Goal: Information Seeking & Learning: Learn about a topic

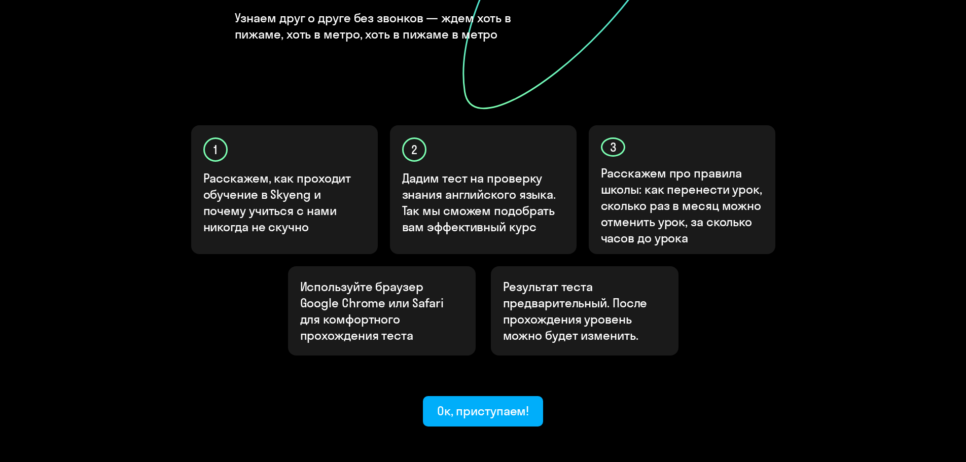
scroll to position [270, 0]
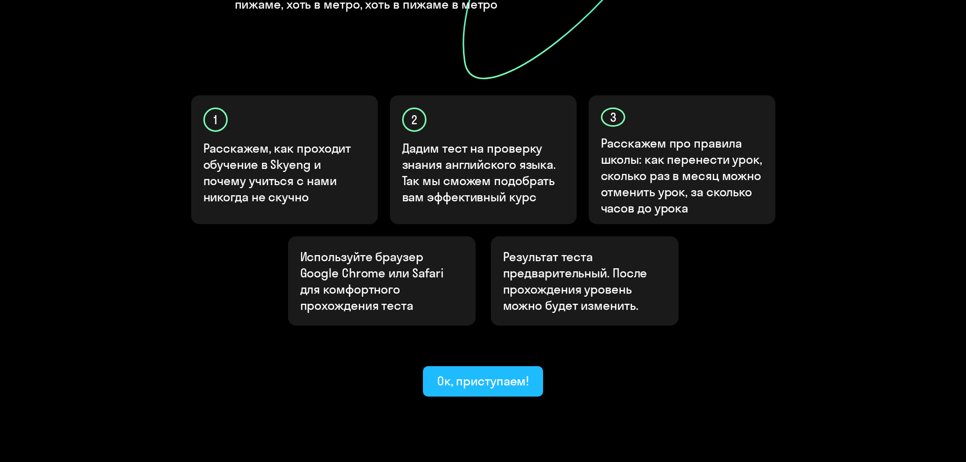
click at [469, 279] on div "Ок, приступаем!" at bounding box center [483, 381] width 92 height 16
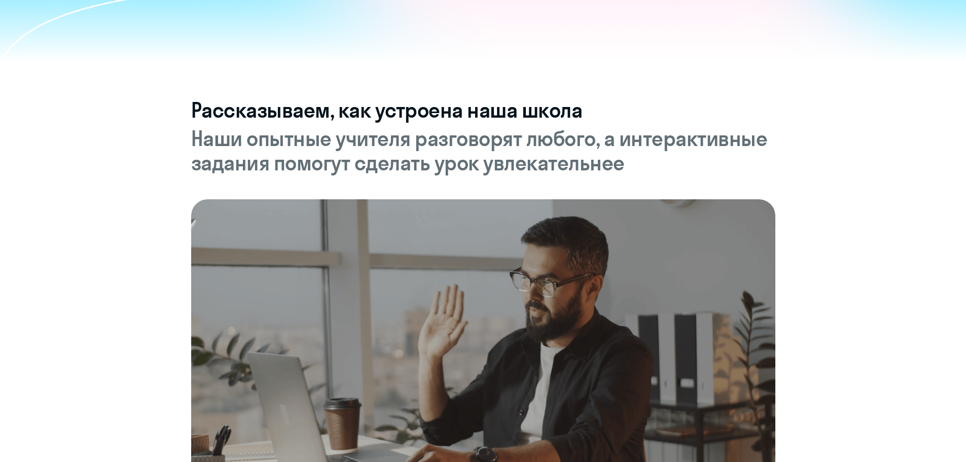
scroll to position [304, 0]
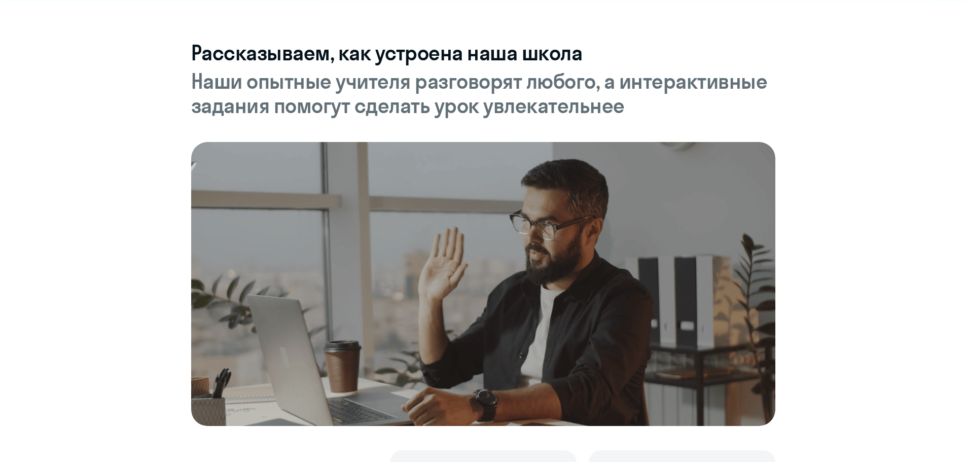
click at [444, 279] on img at bounding box center [483, 284] width 584 height 284
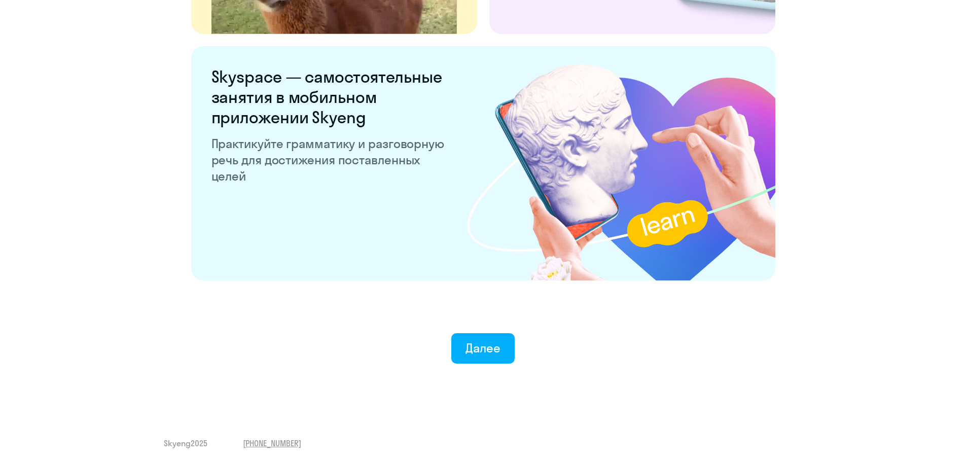
scroll to position [1889, 0]
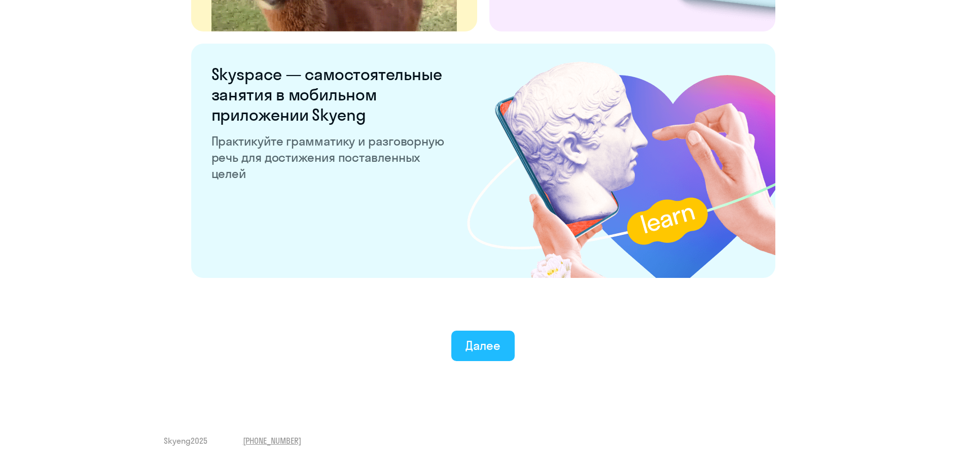
click at [476, 279] on div "Далее" at bounding box center [483, 345] width 35 height 16
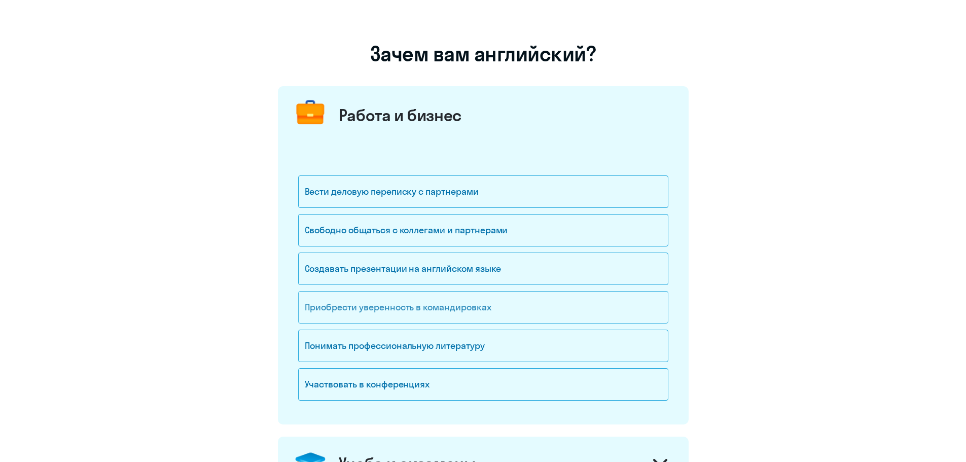
scroll to position [101, 0]
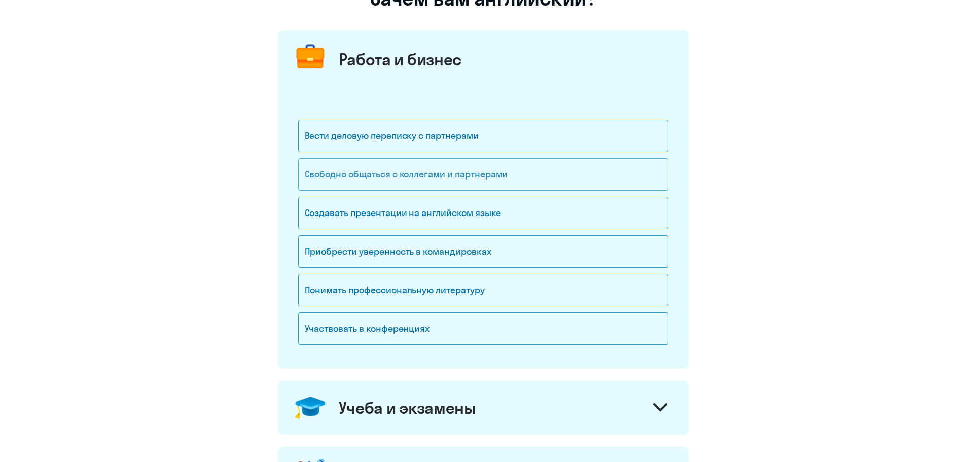
click at [403, 176] on div "Свободно общаться с коллегами и партнерами" at bounding box center [483, 174] width 370 height 32
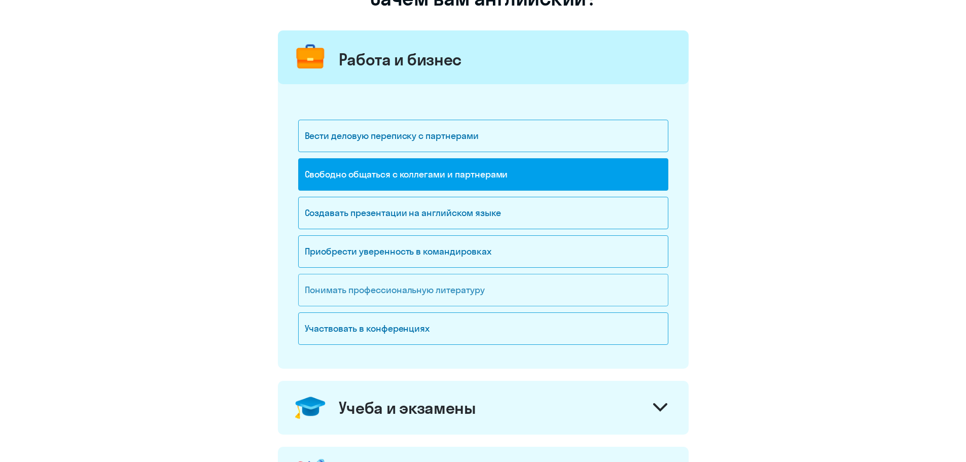
click at [364, 279] on div "Понимать профессиональную литературу" at bounding box center [483, 290] width 370 height 32
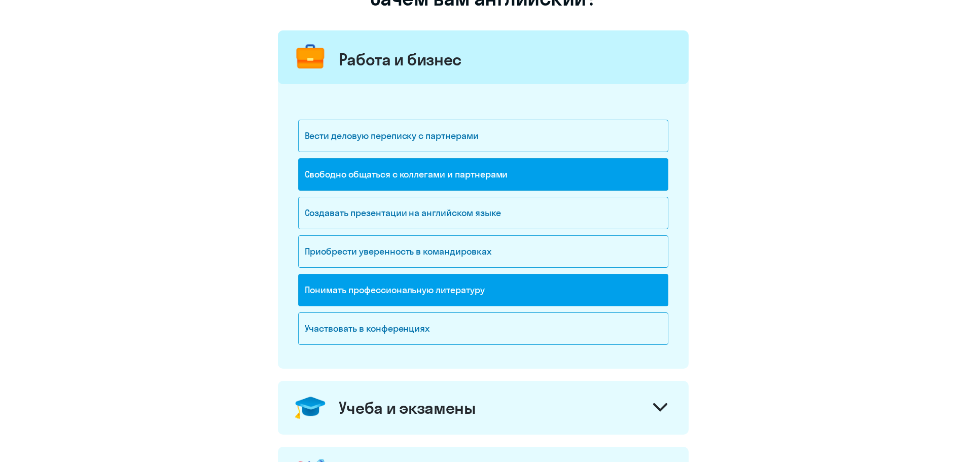
click at [364, 279] on div "Понимать профессиональную литературу" at bounding box center [483, 290] width 370 height 32
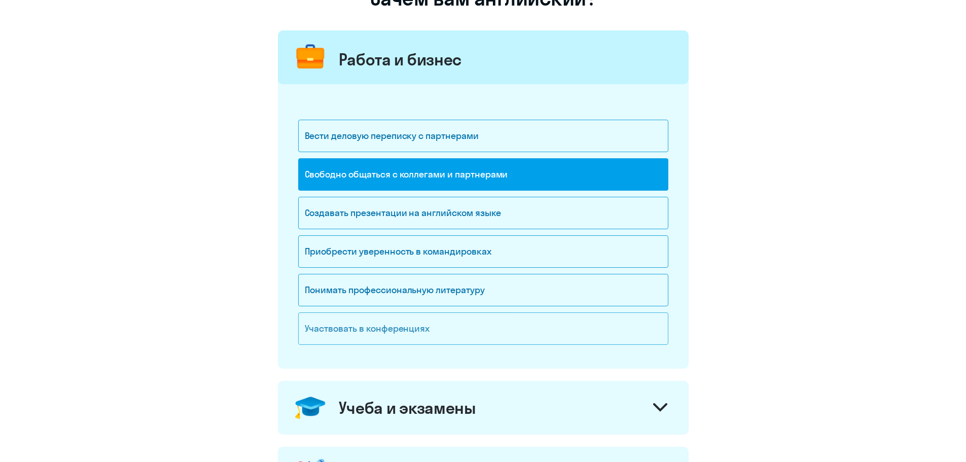
click at [360, 279] on div "Участвовать в конференциях" at bounding box center [483, 328] width 370 height 32
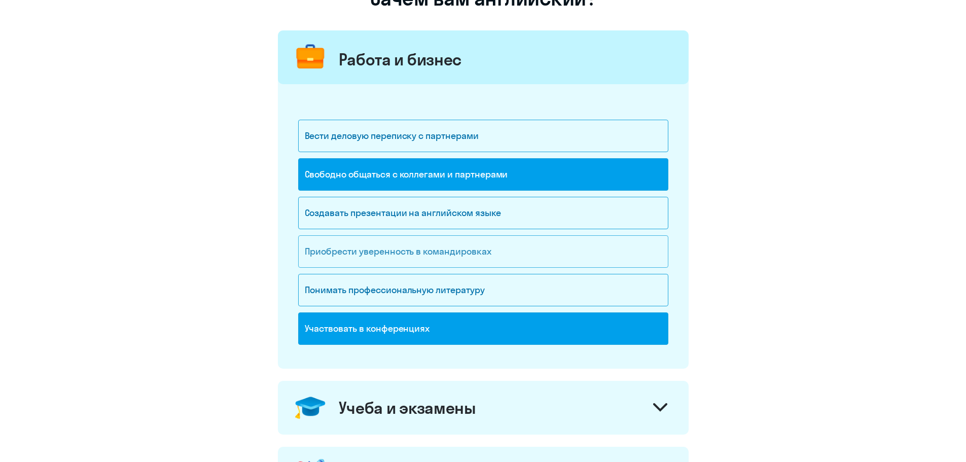
click at [378, 254] on div "Приобрести уверенность в командировках" at bounding box center [483, 251] width 370 height 32
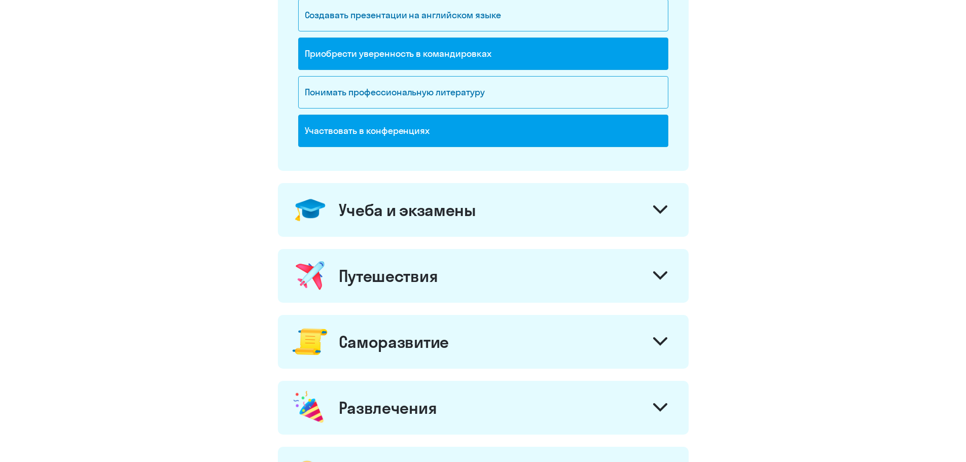
scroll to position [304, 0]
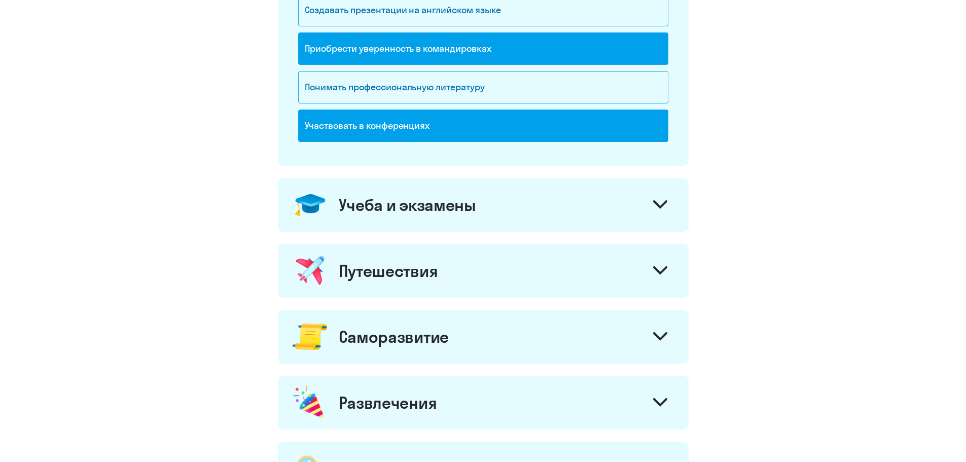
click at [641, 203] on icon at bounding box center [660, 204] width 12 height 6
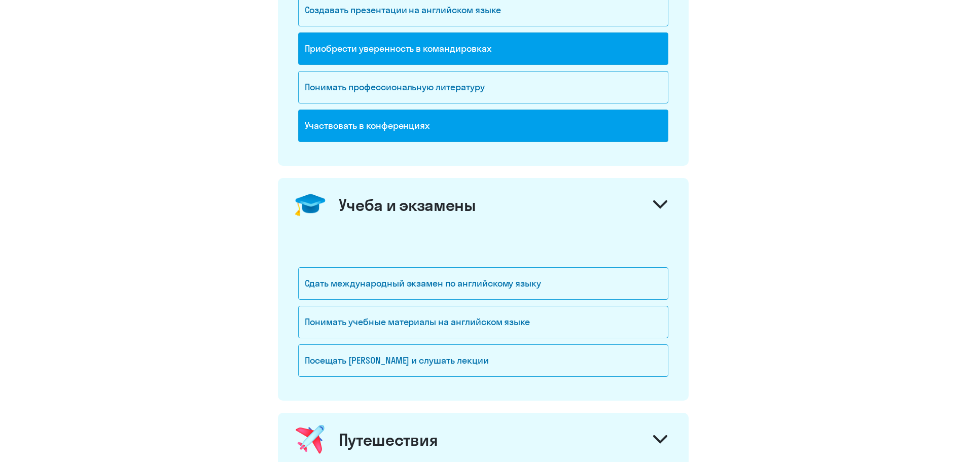
click at [641, 199] on div at bounding box center [660, 206] width 24 height 24
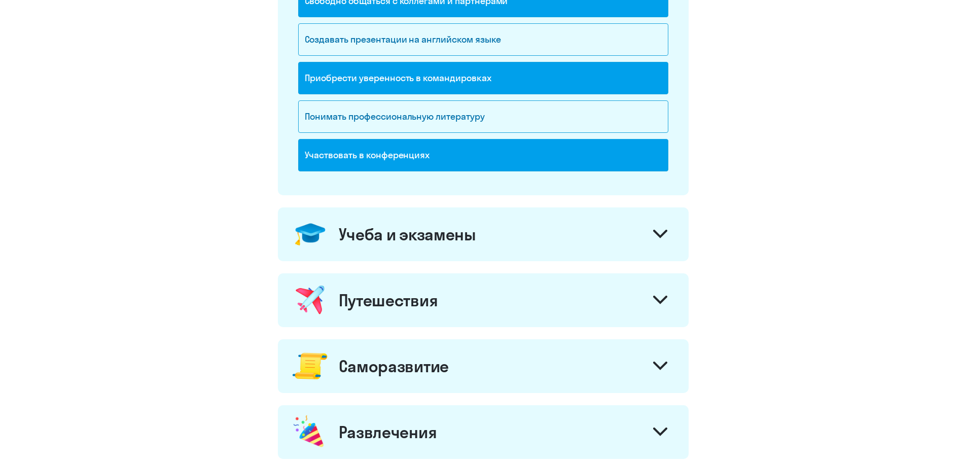
scroll to position [355, 0]
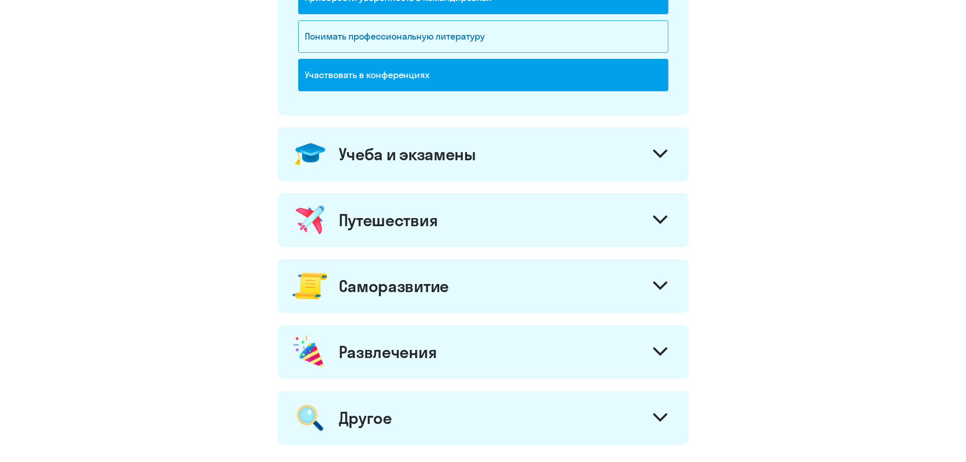
click at [641, 226] on svg-icon at bounding box center [660, 221] width 14 height 11
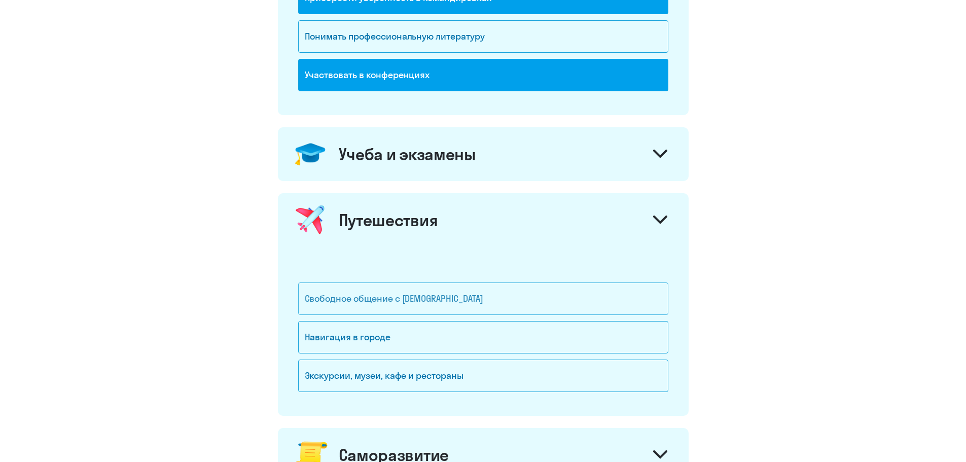
click at [517, 279] on div "Свободное общение с [DEMOGRAPHIC_DATA]" at bounding box center [483, 299] width 370 height 32
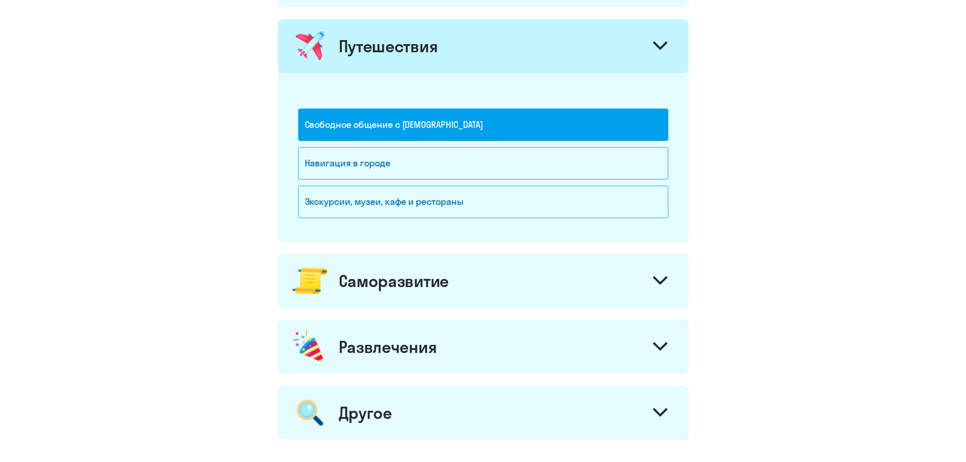
scroll to position [558, 0]
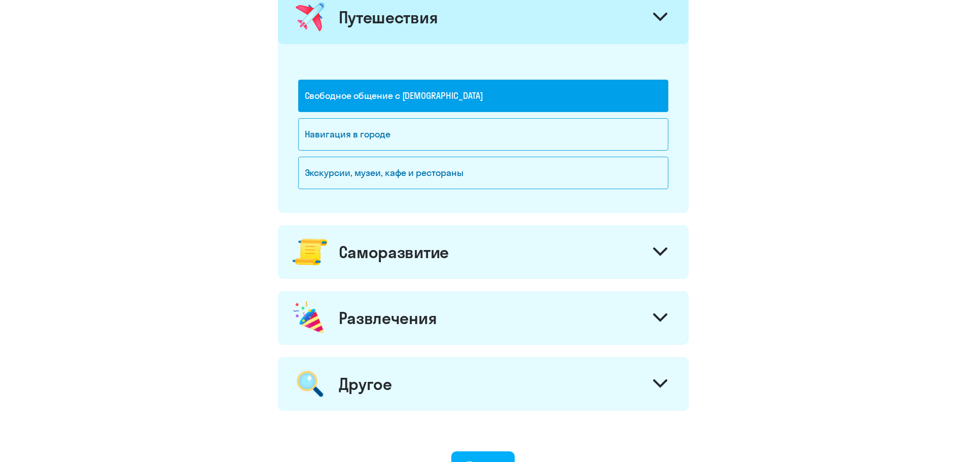
click at [641, 258] on div at bounding box center [660, 253] width 24 height 24
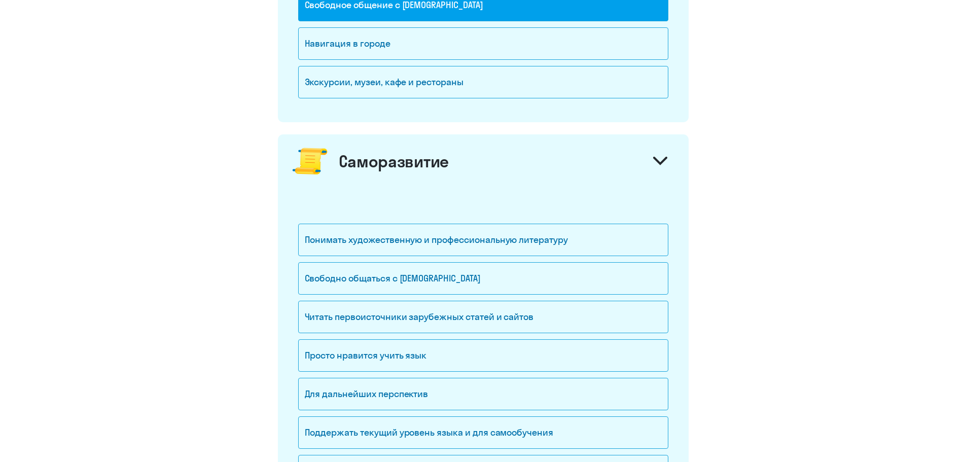
scroll to position [659, 0]
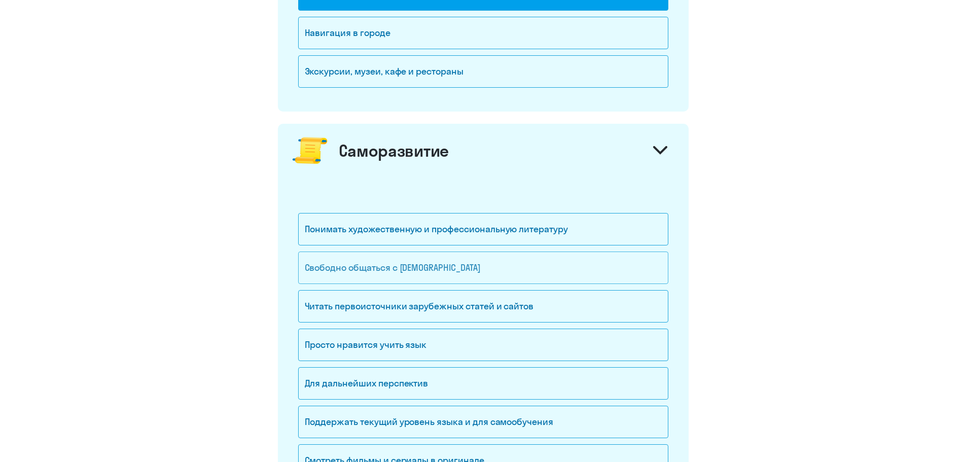
click at [446, 268] on div "Свободно общаться с [DEMOGRAPHIC_DATA]" at bounding box center [483, 268] width 370 height 32
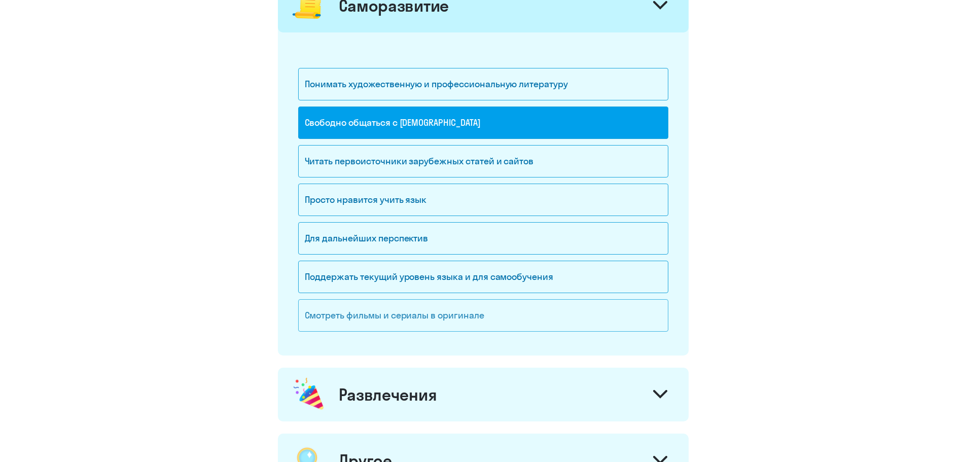
scroll to position [913, 0]
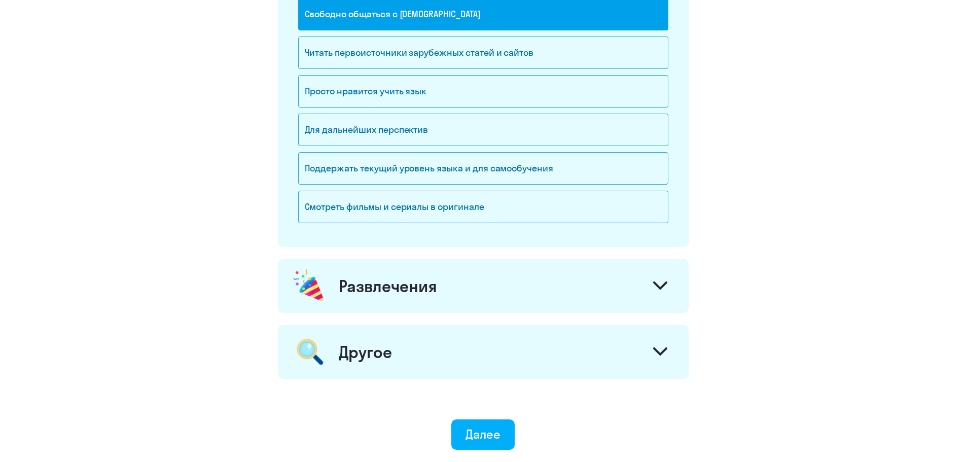
click at [641, 279] on icon at bounding box center [660, 286] width 12 height 6
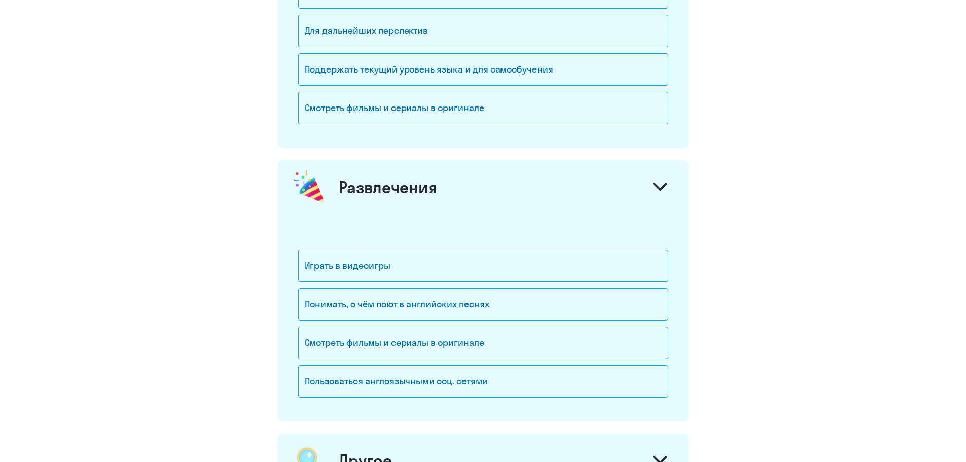
scroll to position [1015, 0]
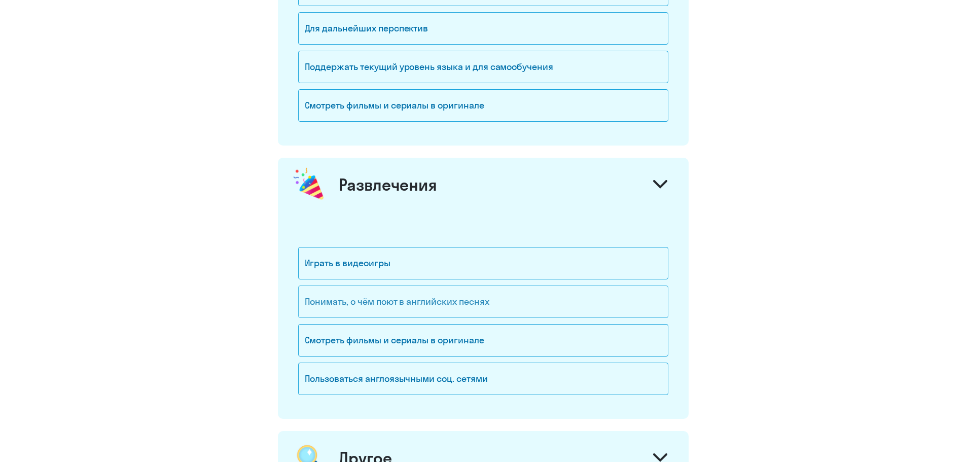
click at [477, 279] on div "Понимать, о чём поют в английских песнях" at bounding box center [483, 302] width 370 height 32
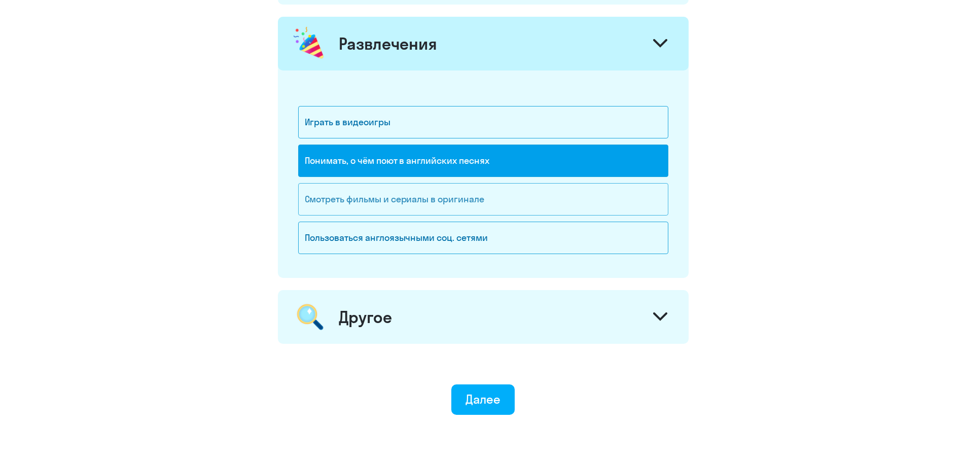
scroll to position [1167, 0]
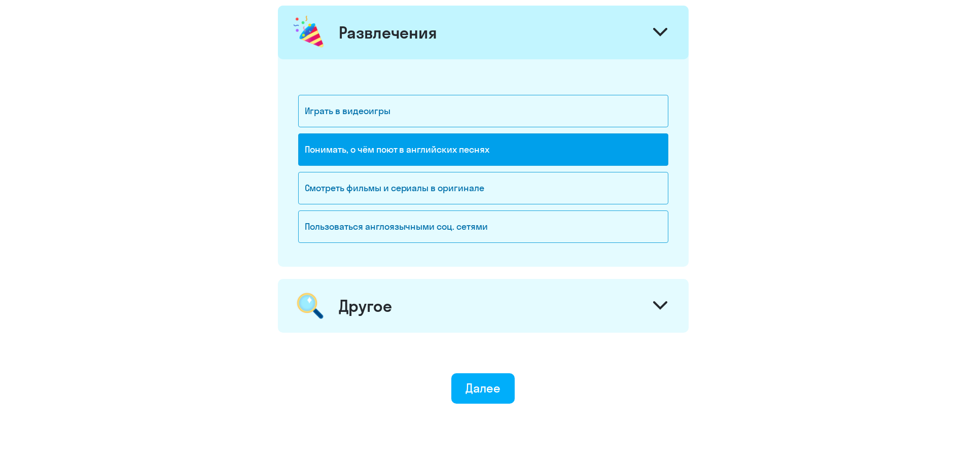
click at [641, 279] on icon at bounding box center [660, 305] width 12 height 6
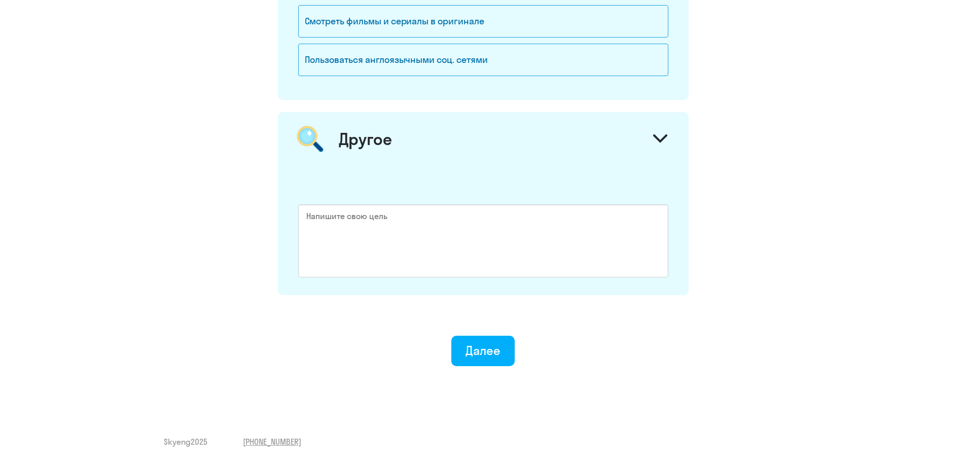
scroll to position [1335, 0]
click at [476, 279] on div "Далее" at bounding box center [483, 349] width 35 height 16
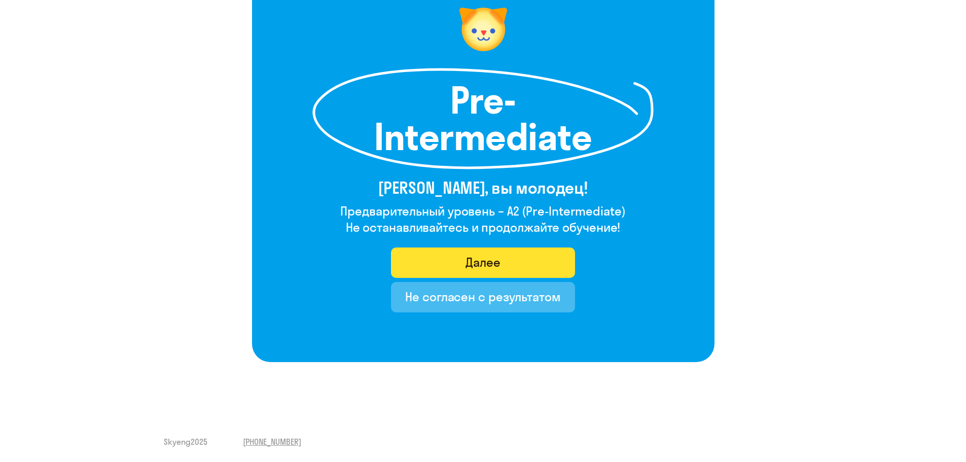
scroll to position [93, 0]
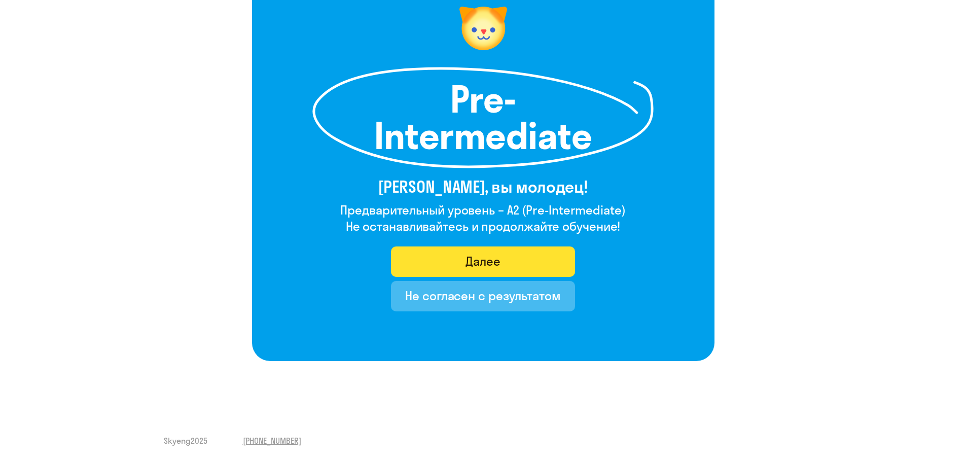
click at [483, 262] on div "Далее" at bounding box center [483, 261] width 35 height 16
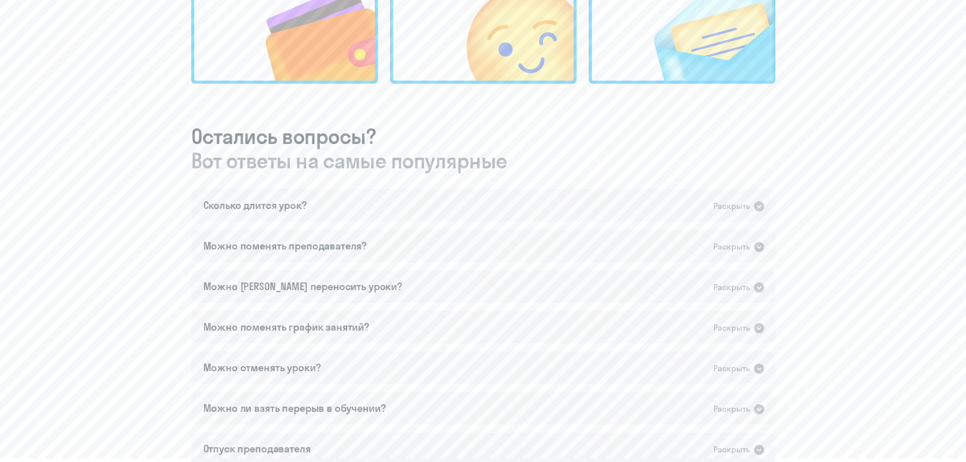
scroll to position [457, 0]
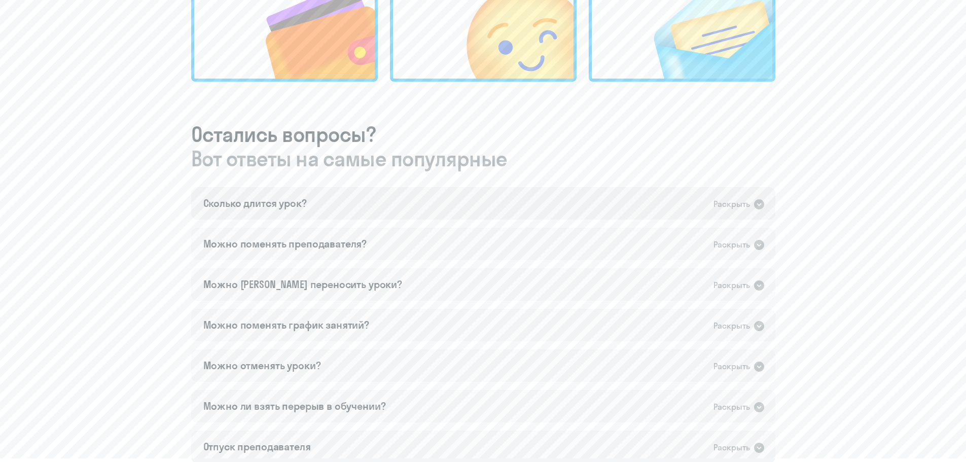
click at [641, 209] on icon at bounding box center [759, 204] width 12 height 12
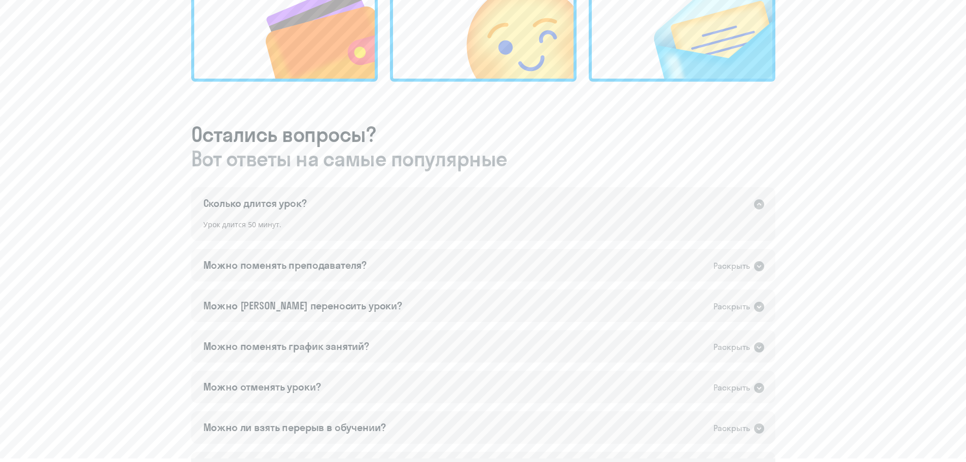
click at [641, 209] on icon at bounding box center [759, 204] width 12 height 12
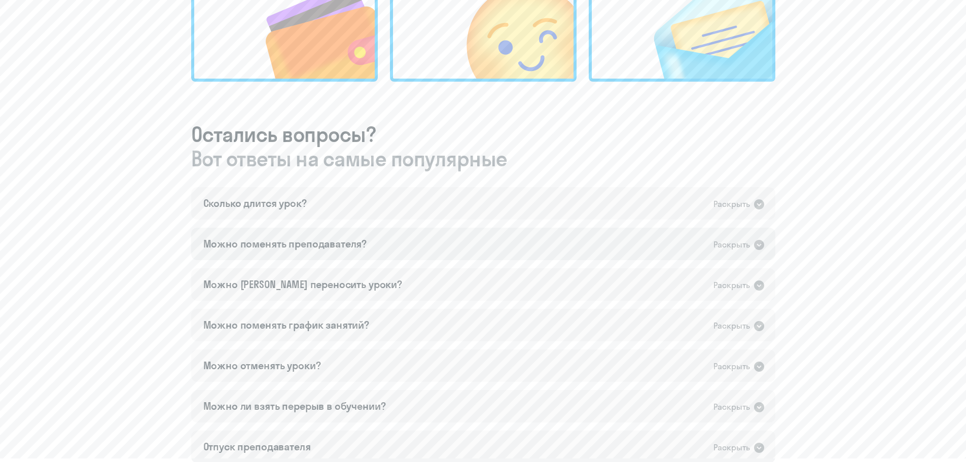
click at [641, 248] on icon at bounding box center [759, 245] width 10 height 10
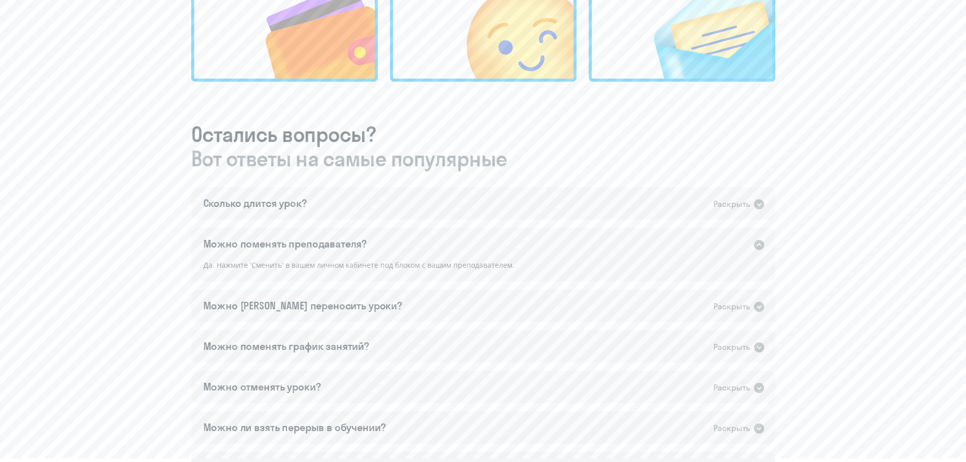
click at [641, 248] on icon at bounding box center [759, 245] width 10 height 10
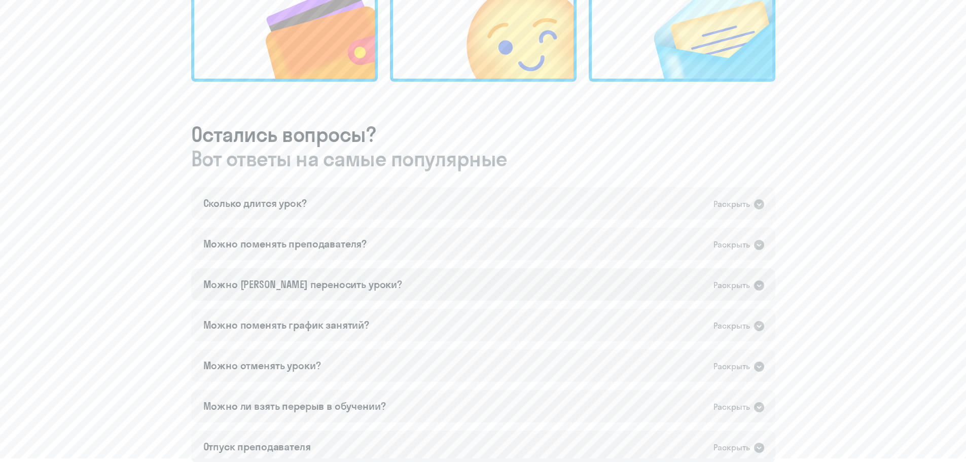
click at [641, 279] on icon at bounding box center [759, 286] width 10 height 10
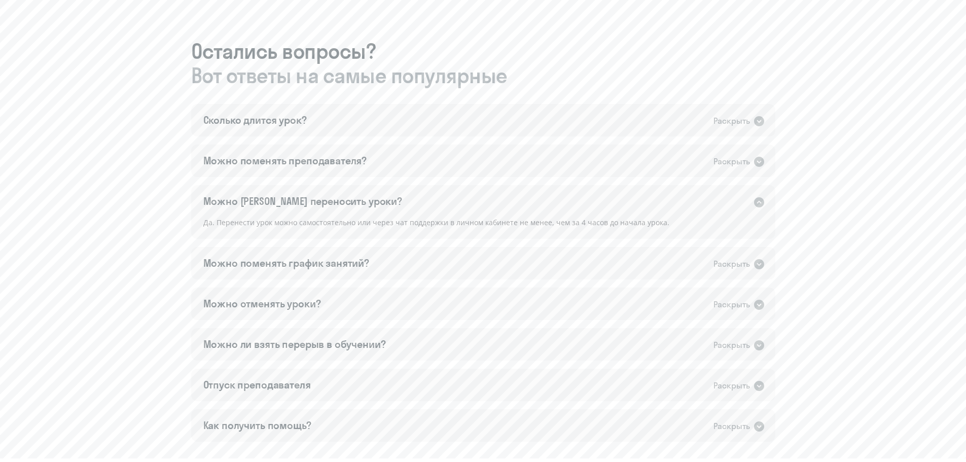
scroll to position [558, 0]
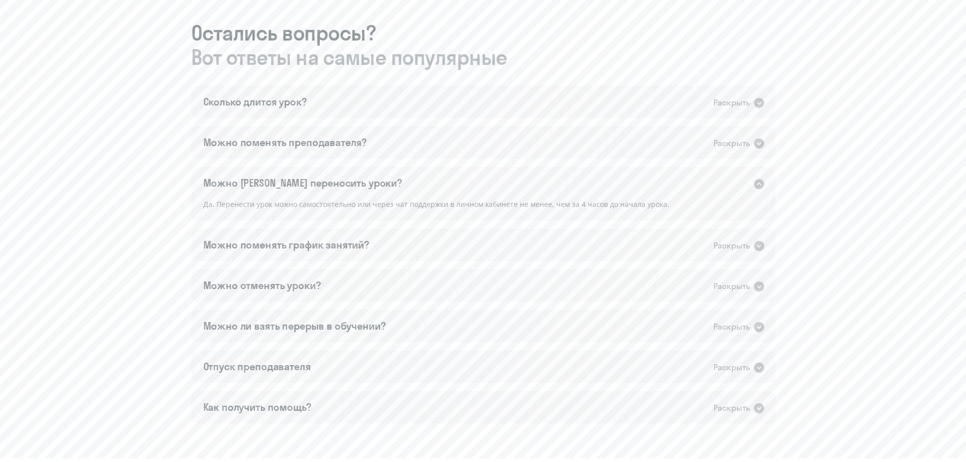
click at [641, 186] on icon at bounding box center [759, 184] width 10 height 10
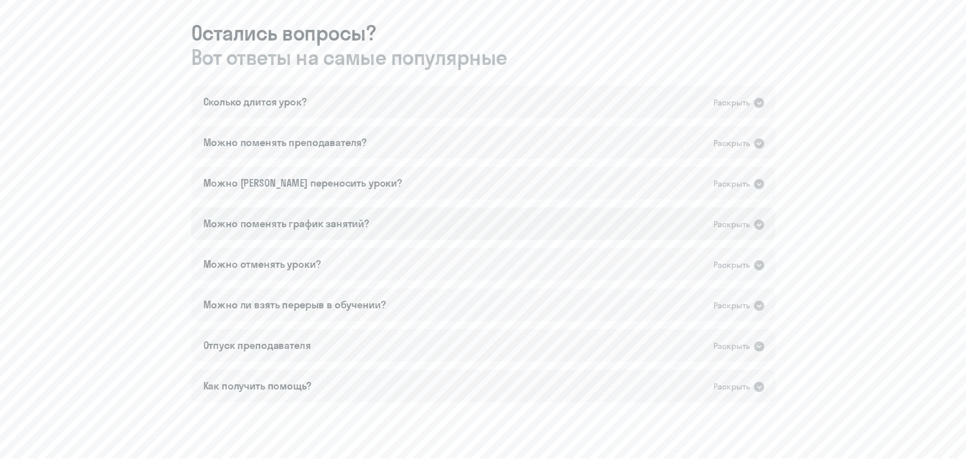
click at [641, 229] on icon at bounding box center [759, 225] width 10 height 10
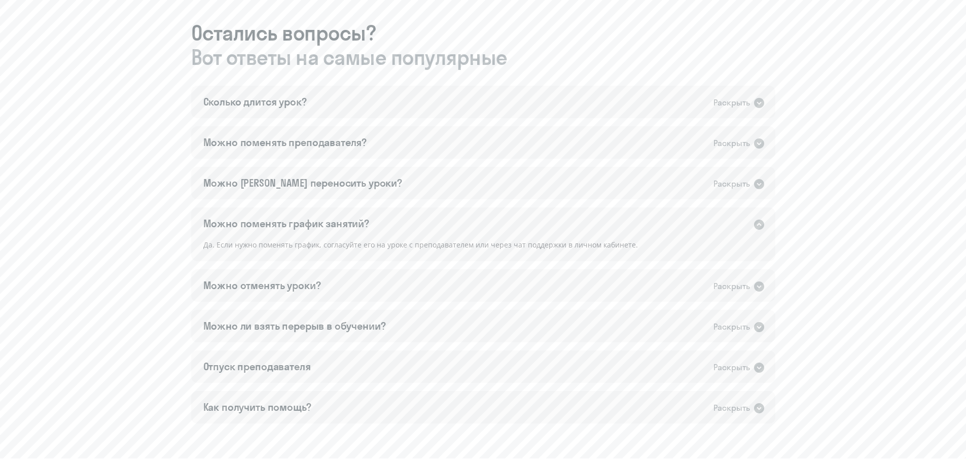
click at [641, 229] on icon at bounding box center [759, 225] width 10 height 10
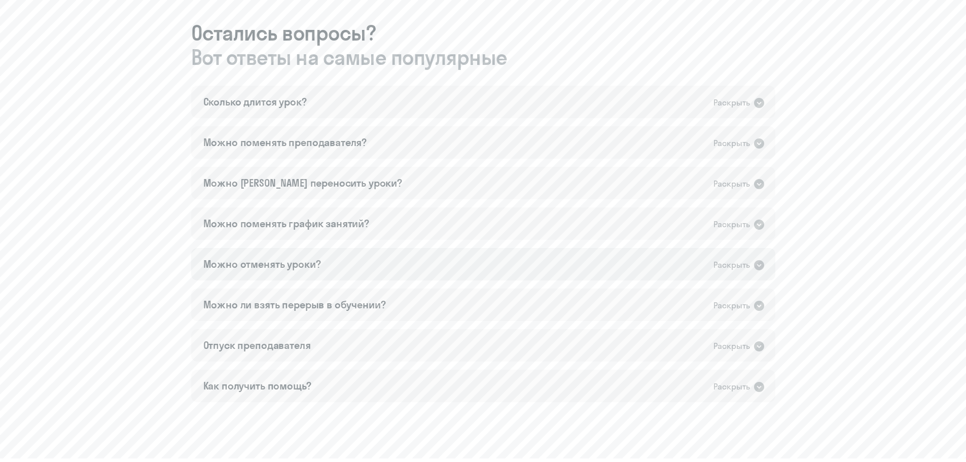
click at [641, 264] on icon at bounding box center [759, 265] width 10 height 10
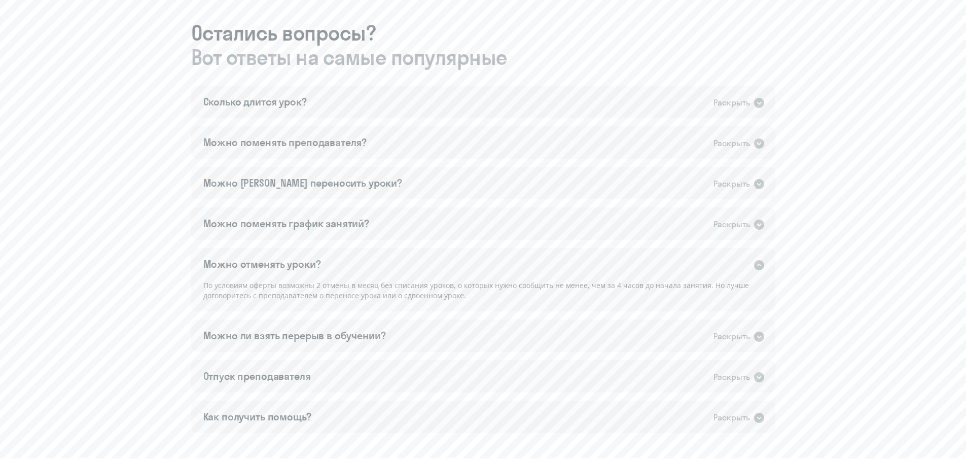
click at [641, 264] on icon at bounding box center [759, 265] width 12 height 12
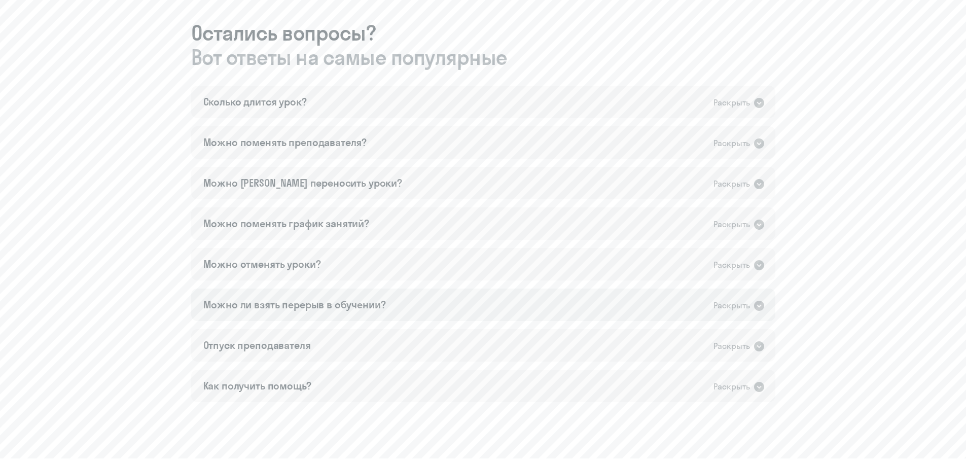
click at [641, 279] on icon at bounding box center [759, 306] width 10 height 10
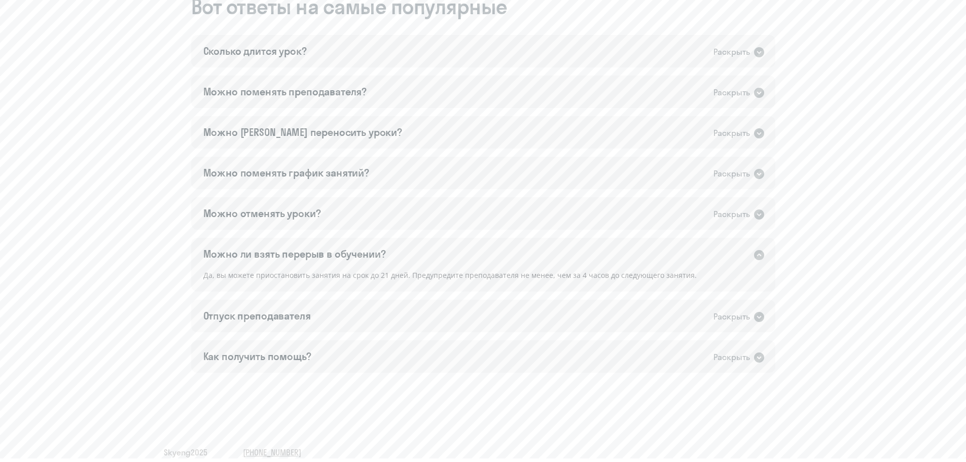
click at [641, 257] on icon at bounding box center [759, 255] width 10 height 10
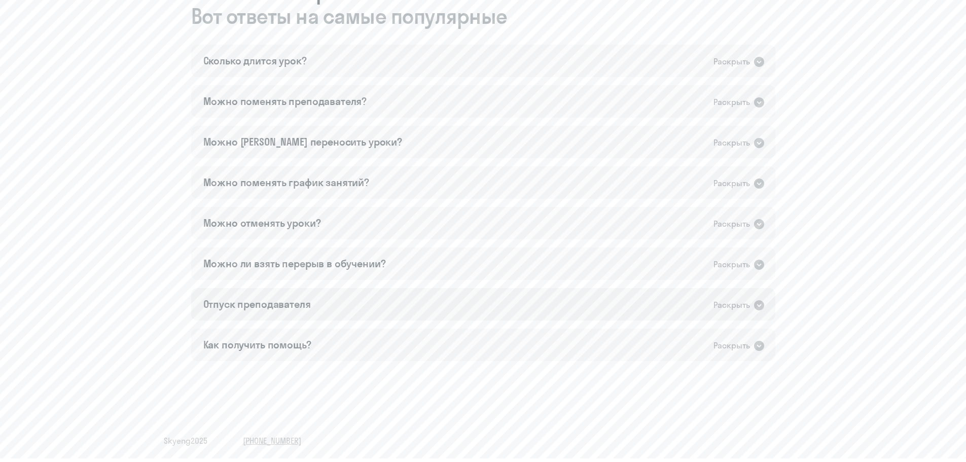
click at [641, 279] on icon at bounding box center [759, 305] width 10 height 10
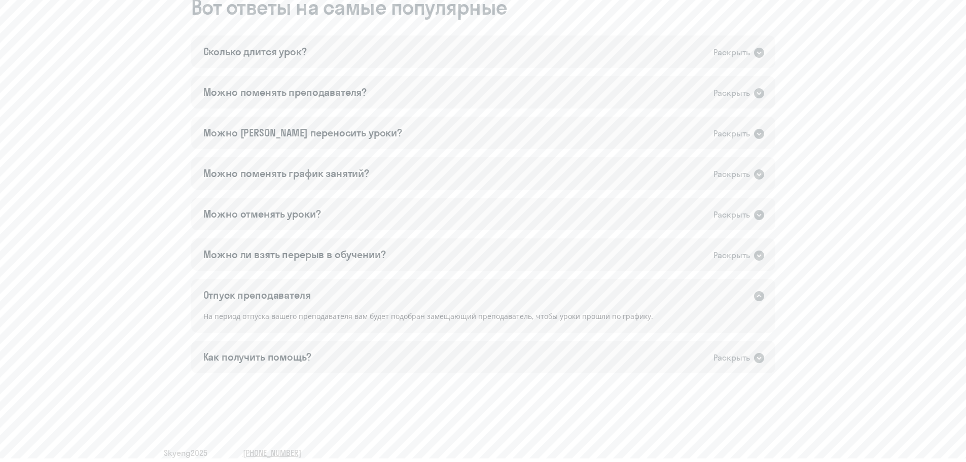
scroll to position [609, 0]
click at [641, 279] on icon at bounding box center [759, 296] width 10 height 10
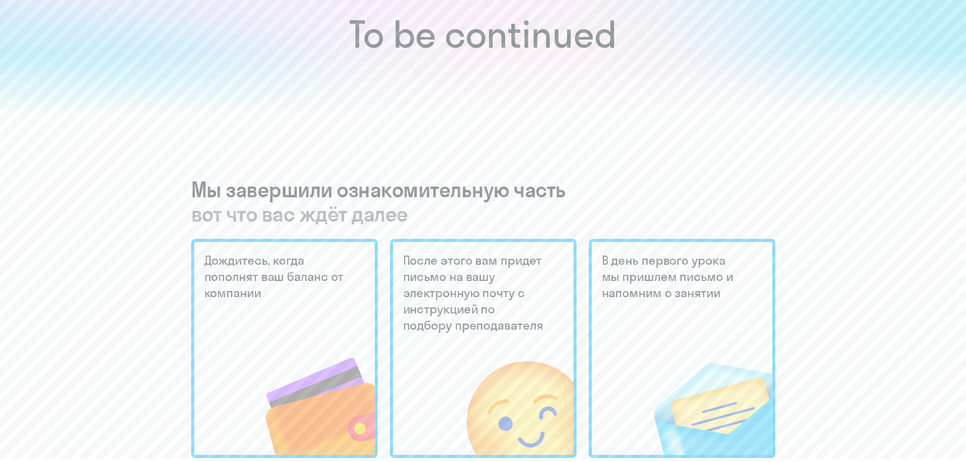
scroll to position [0, 0]
